Goal: Task Accomplishment & Management: Use online tool/utility

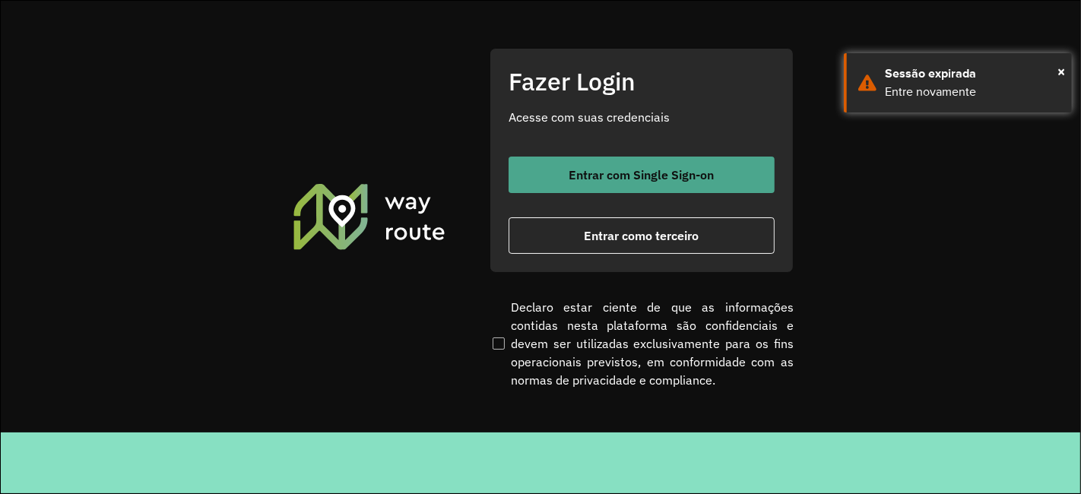
click at [700, 176] on span "Entrar com Single Sign-on" at bounding box center [641, 175] width 145 height 12
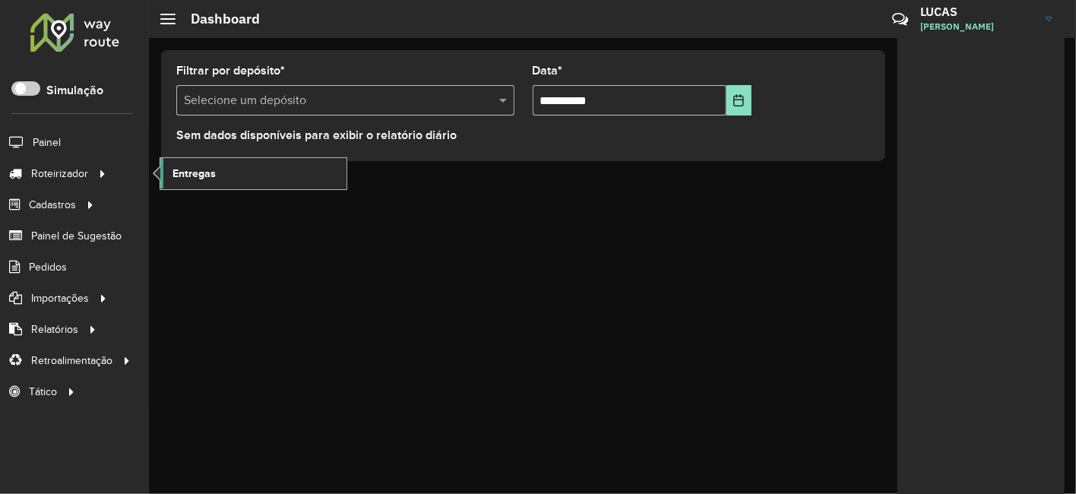
click at [195, 181] on link "Entregas" at bounding box center [253, 173] width 186 height 30
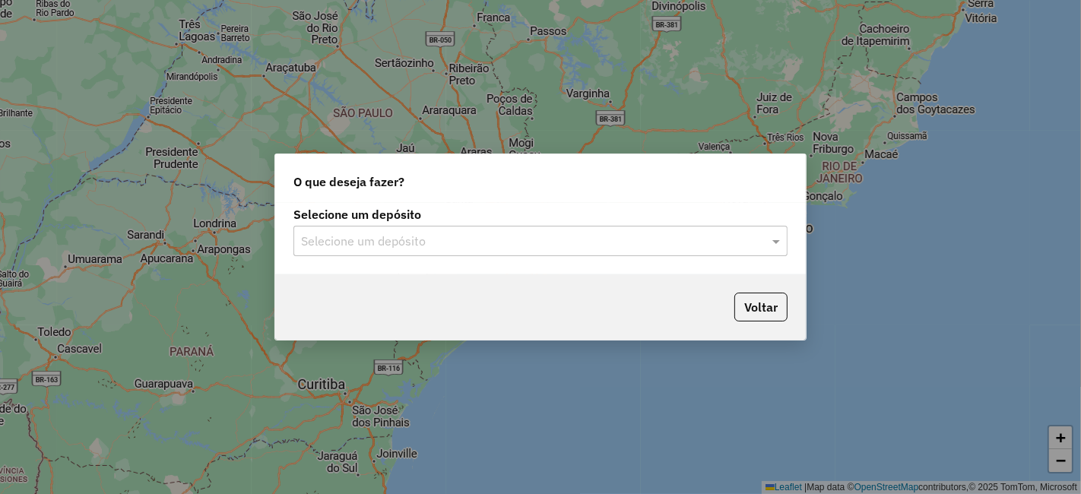
click at [377, 220] on label "Selecione um depósito" at bounding box center [540, 214] width 494 height 18
click at [375, 233] on input "text" at bounding box center [525, 242] width 448 height 18
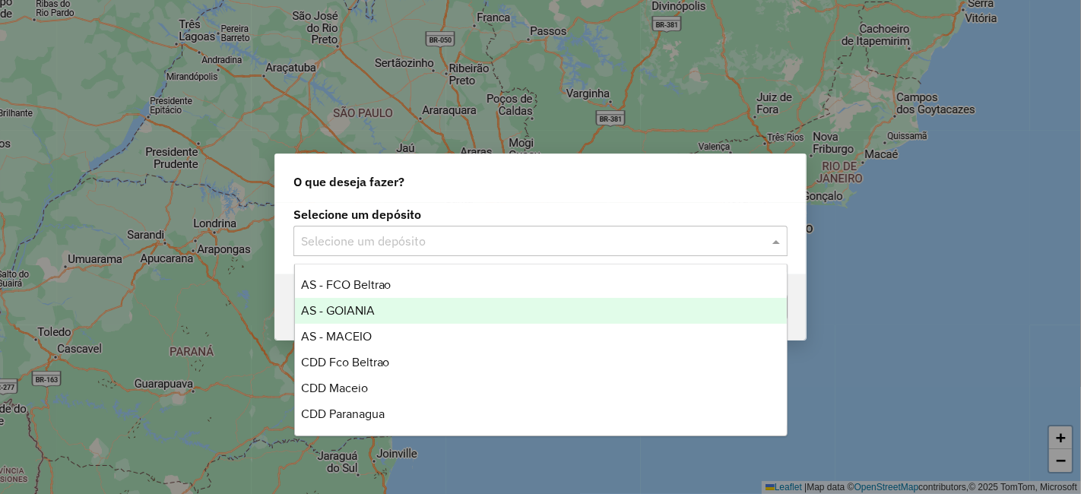
click at [371, 302] on div "AS - GOIANIA" at bounding box center [541, 311] width 492 height 26
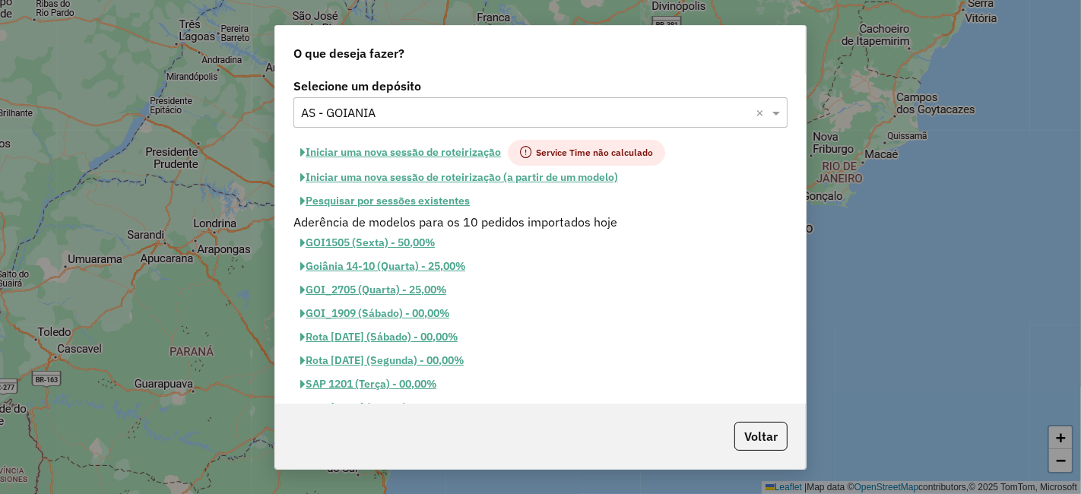
click at [480, 150] on button "Iniciar uma nova sessão de roteirização" at bounding box center [400, 153] width 214 height 26
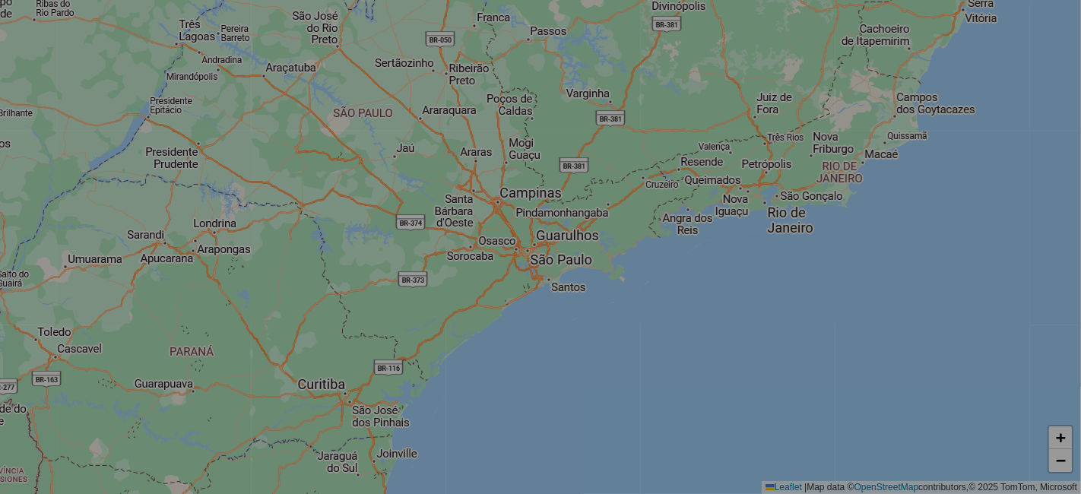
select select "*"
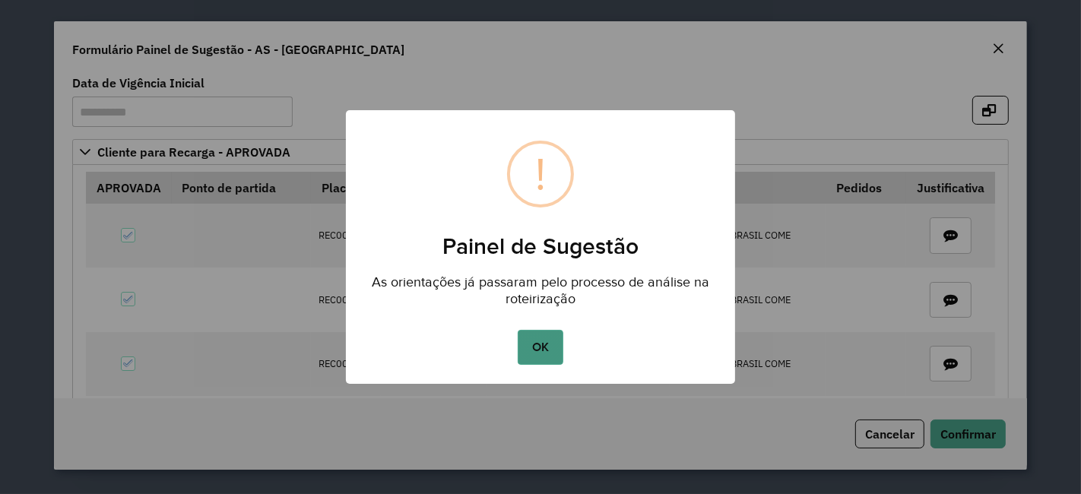
click at [536, 337] on button "OK" at bounding box center [540, 347] width 45 height 35
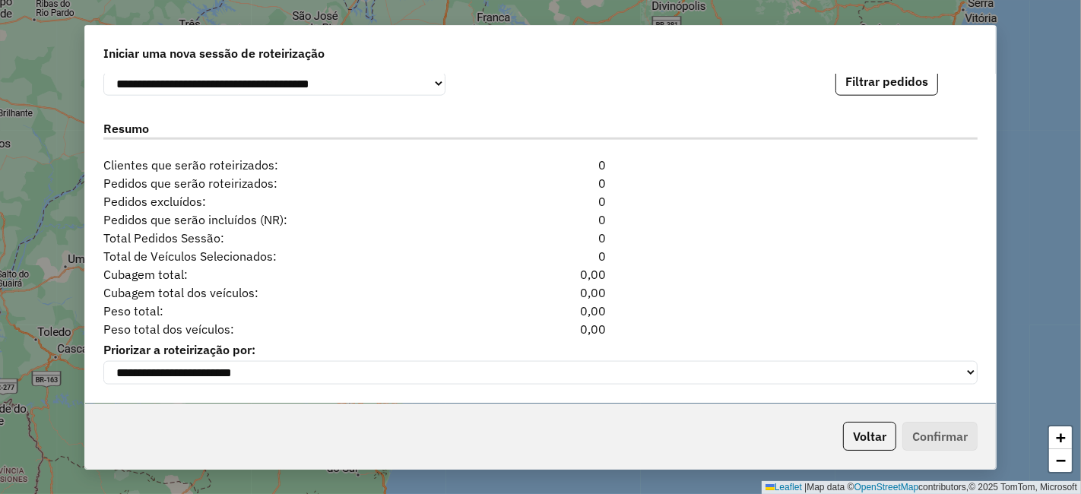
scroll to position [1622, 0]
click at [863, 81] on button "Filtrar pedidos" at bounding box center [886, 81] width 103 height 29
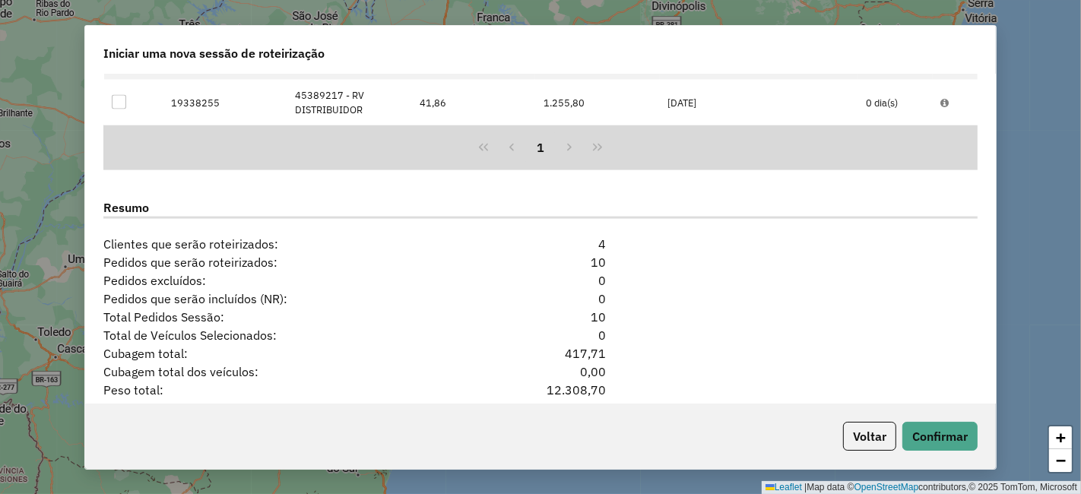
scroll to position [1938, 0]
